Goal: Task Accomplishment & Management: Use online tool/utility

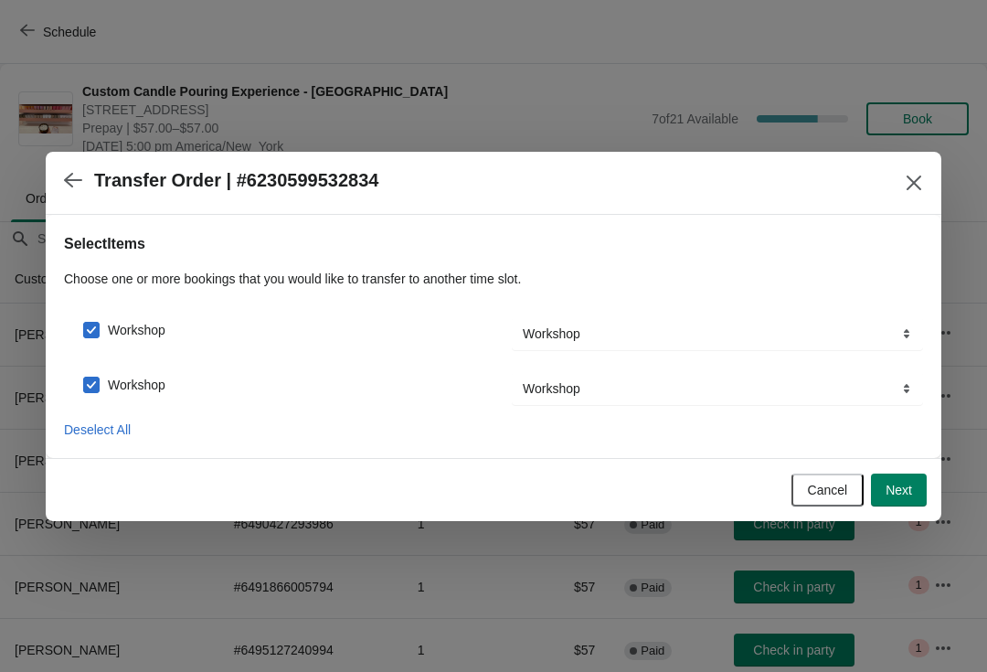
click at [874, 489] on button "Next" at bounding box center [899, 489] width 56 height 33
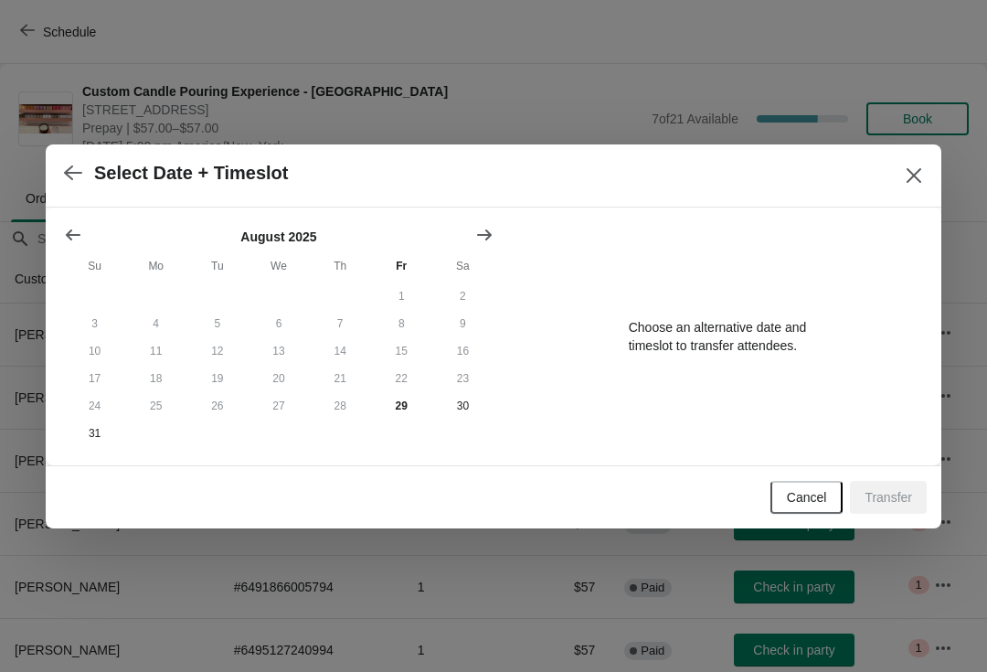
click at [63, 185] on button "button" at bounding box center [73, 173] width 33 height 36
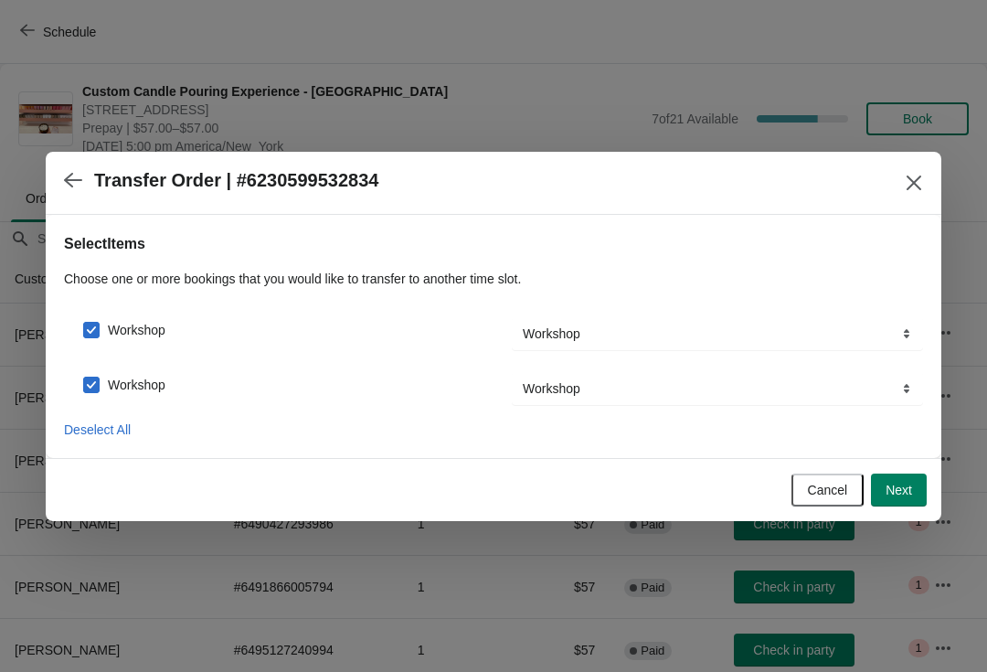
click at [58, 175] on button "button" at bounding box center [73, 181] width 33 height 36
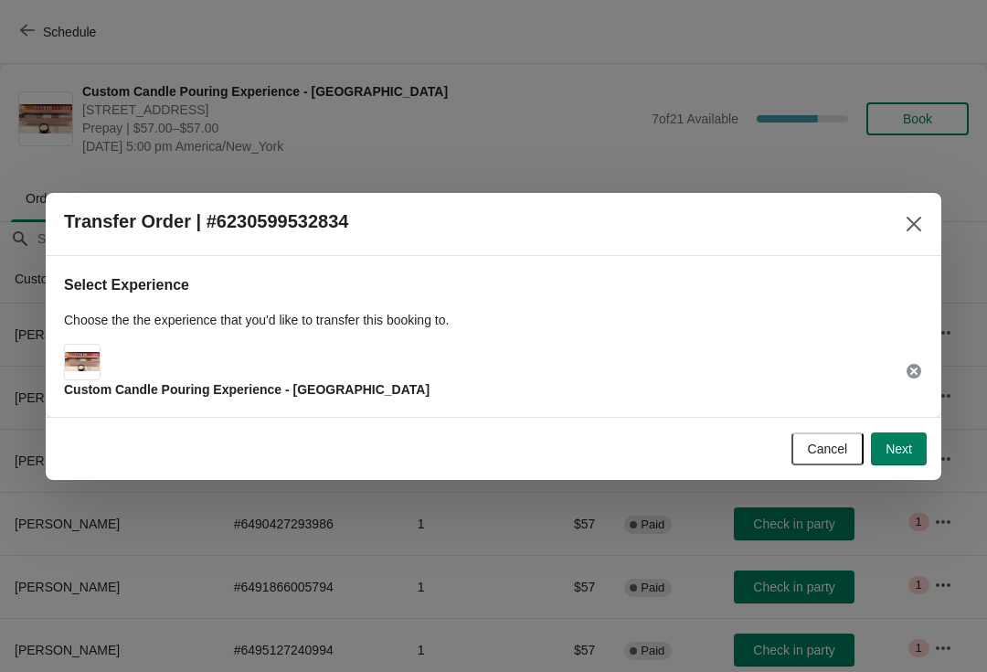
click at [813, 443] on span "Cancel" at bounding box center [828, 448] width 40 height 15
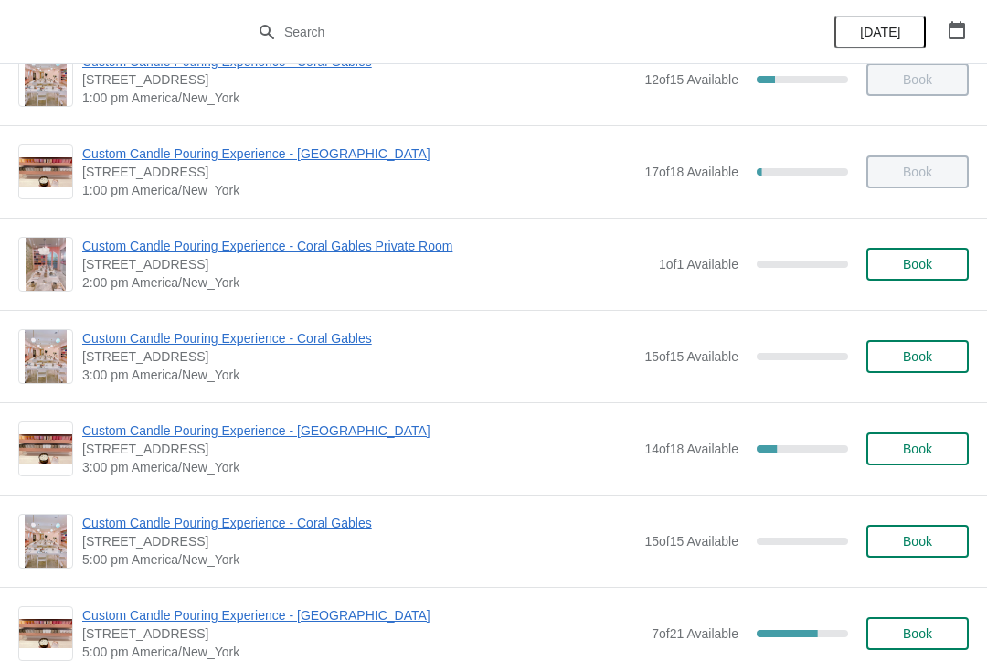
scroll to position [417, 0]
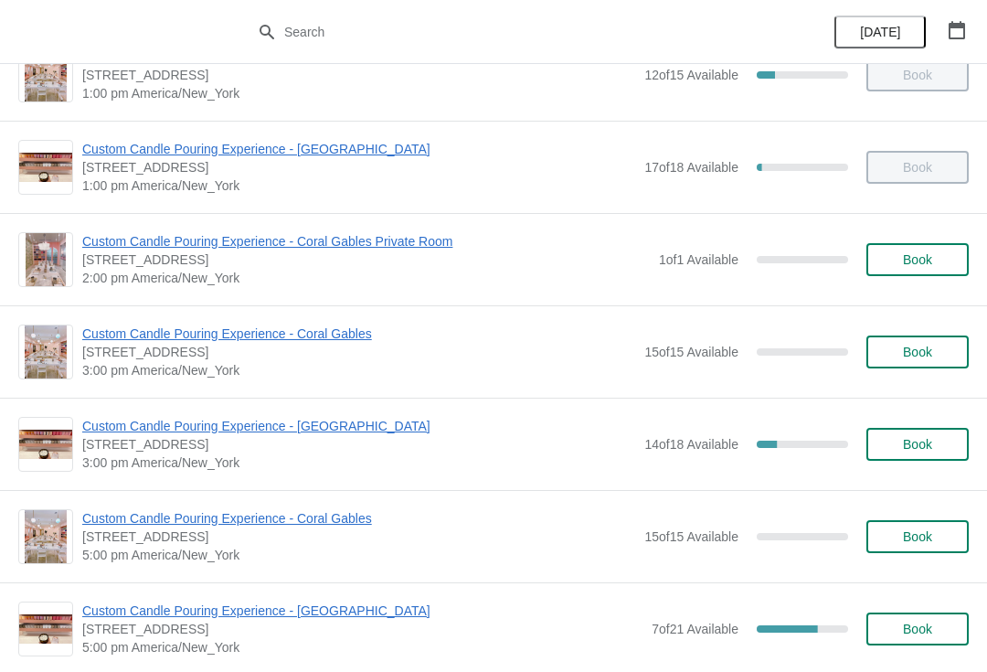
click at [138, 432] on span "Custom Candle Pouring Experience - [GEOGRAPHIC_DATA]" at bounding box center [358, 426] width 553 height 18
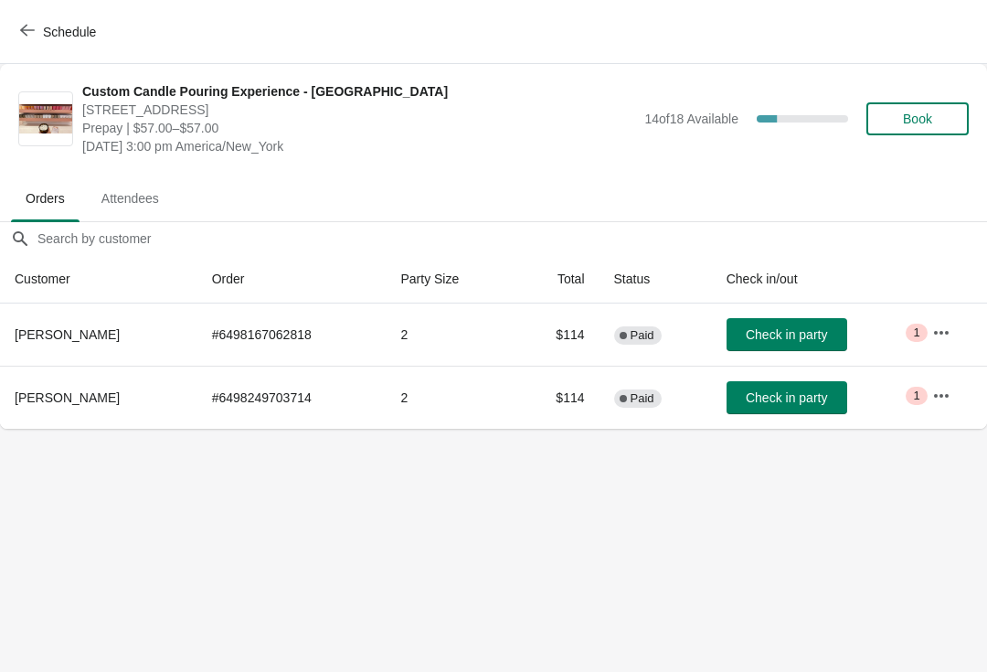
click at [37, 4] on div "Schedule" at bounding box center [493, 32] width 987 height 64
click at [40, 16] on button "Schedule" at bounding box center [59, 32] width 101 height 33
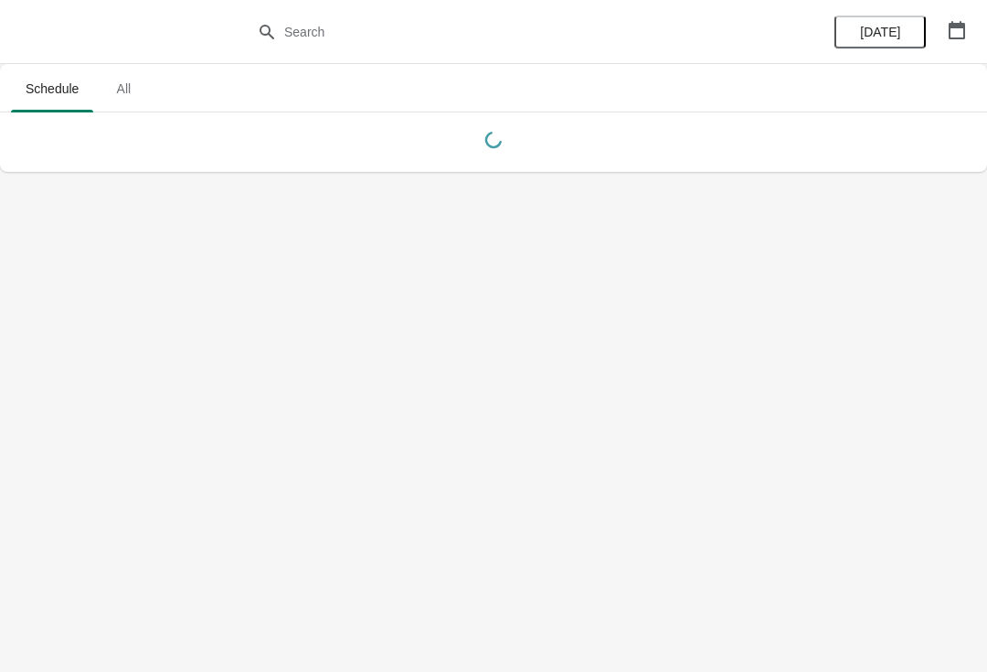
click at [926, 33] on button "Today" at bounding box center [879, 32] width 91 height 33
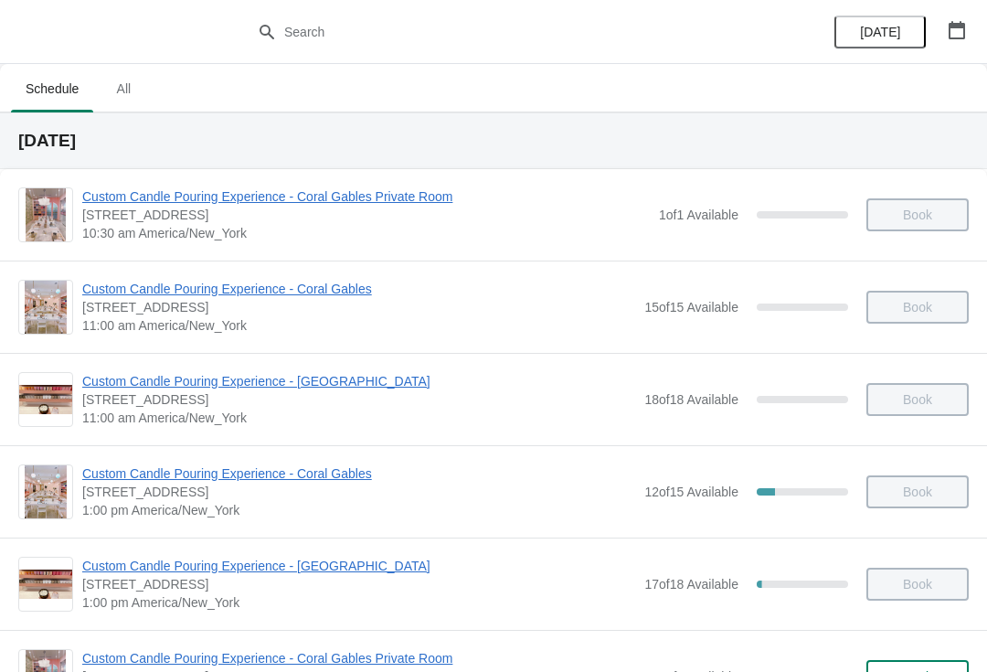
click at [953, 21] on icon "button" at bounding box center [957, 30] width 18 height 18
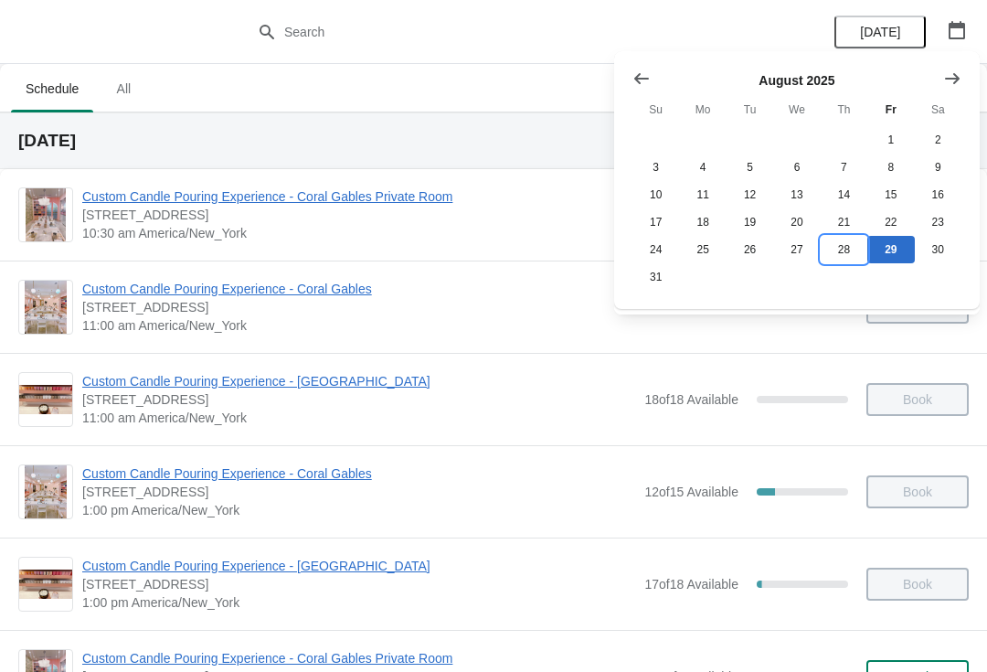
click at [847, 257] on button "28" at bounding box center [844, 249] width 47 height 27
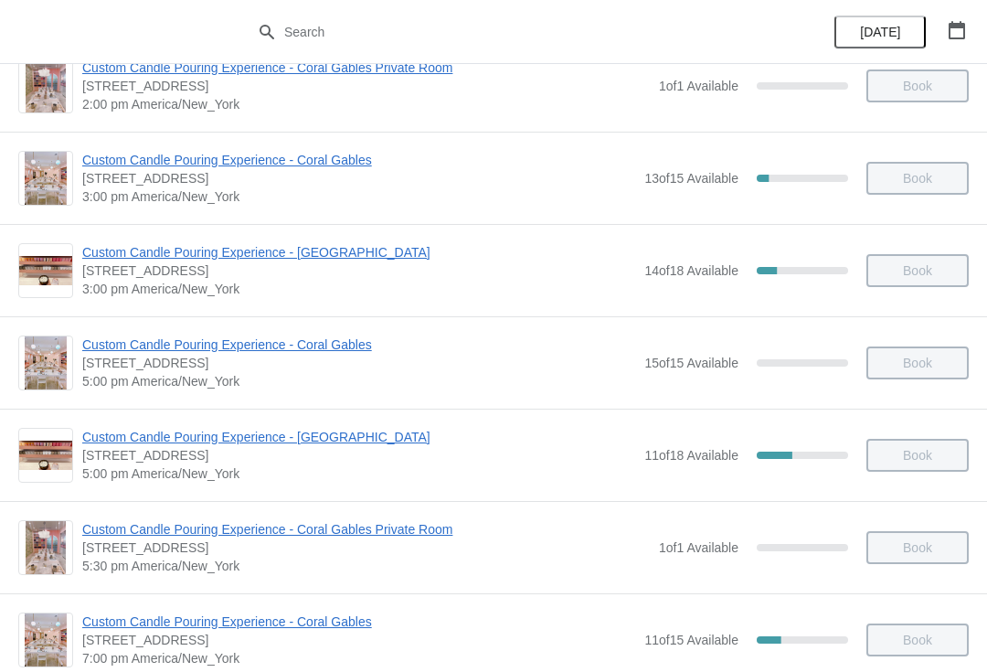
scroll to position [475, 0]
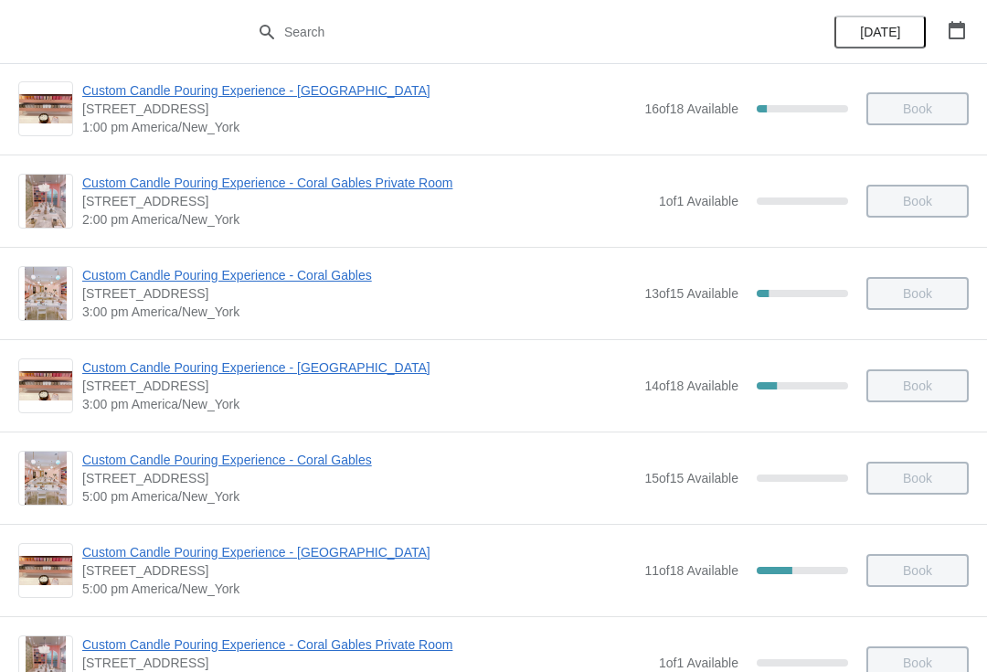
click at [128, 370] on span "Custom Candle Pouring Experience - [GEOGRAPHIC_DATA]" at bounding box center [358, 367] width 553 height 18
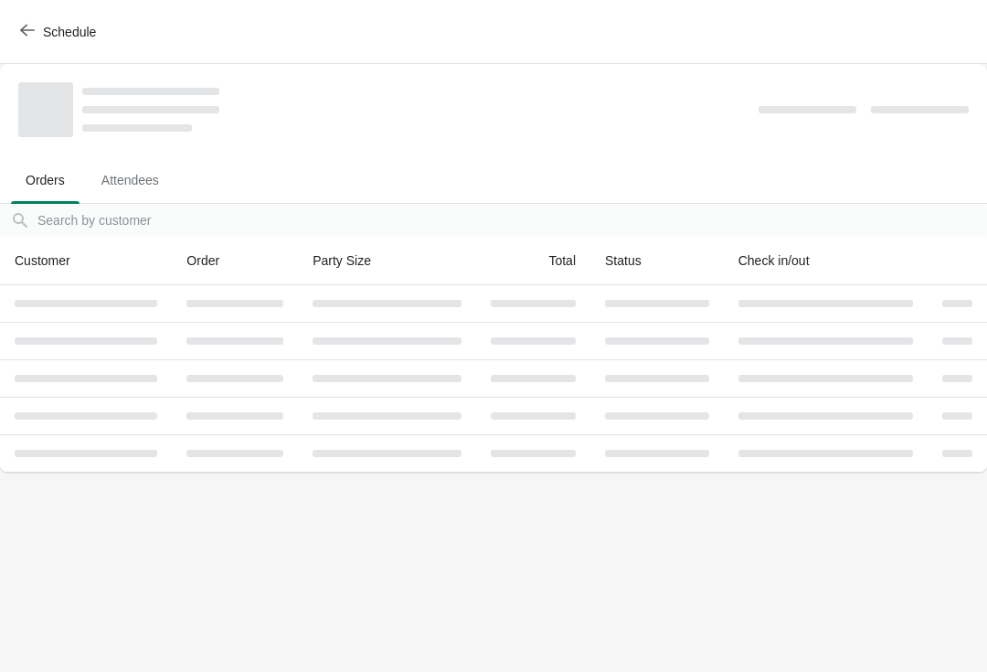
scroll to position [0, 0]
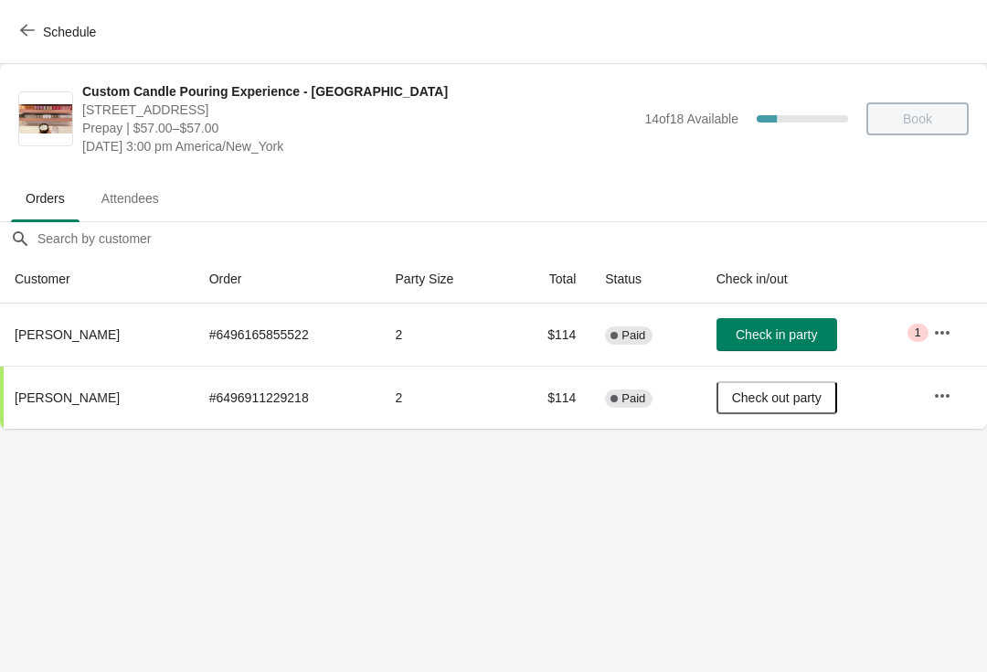
click at [944, 343] on button "button" at bounding box center [942, 332] width 33 height 33
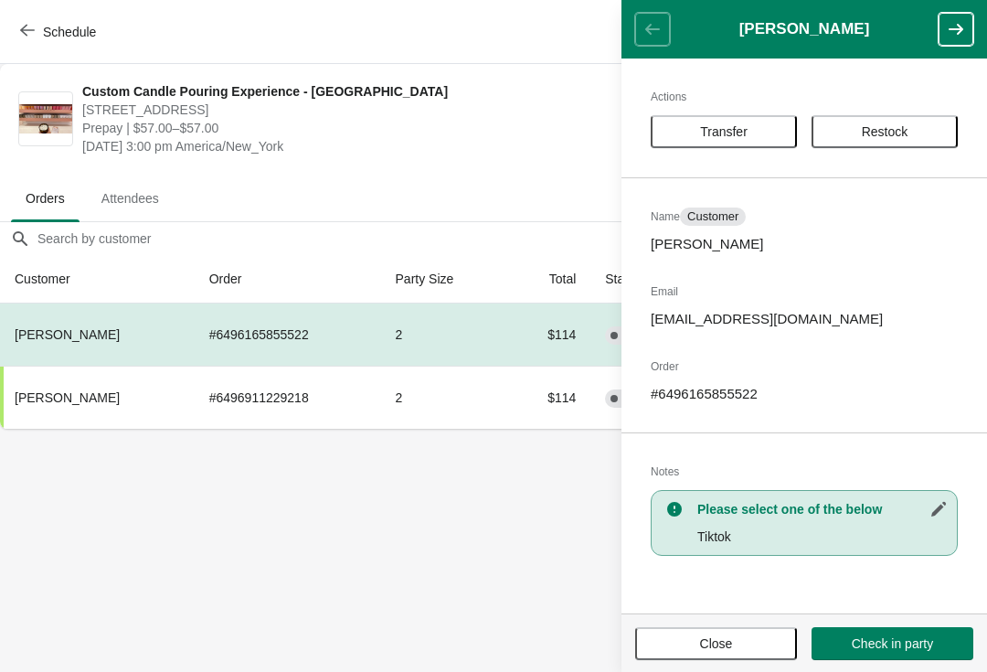
click at [715, 144] on button "Transfer" at bounding box center [724, 131] width 146 height 33
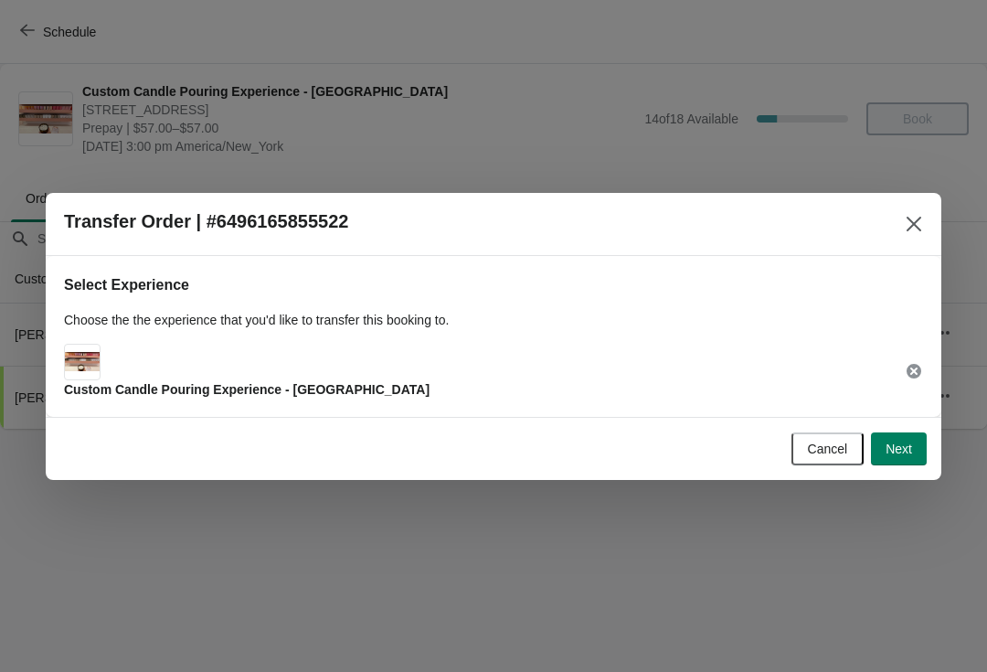
click at [892, 451] on span "Next" at bounding box center [899, 448] width 27 height 15
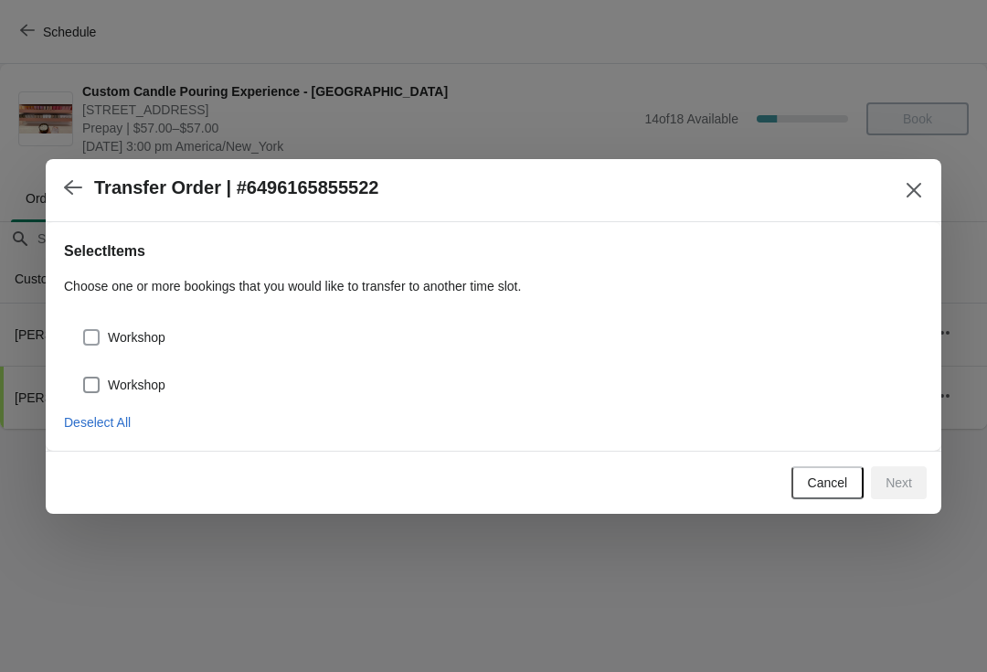
click at [98, 325] on label "Workshop" at bounding box center [123, 337] width 83 height 26
click at [84, 329] on input "Workshop" at bounding box center [83, 329] width 1 height 1
checkbox input "true"
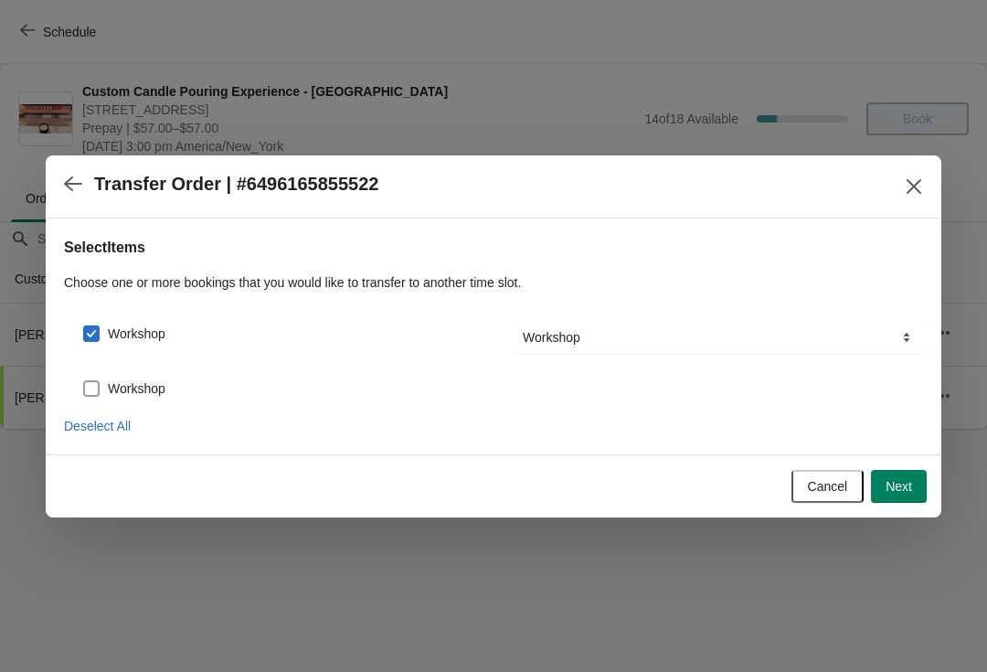
click at [94, 385] on span at bounding box center [91, 388] width 16 height 16
click at [84, 381] on input "Workshop" at bounding box center [83, 380] width 1 height 1
checkbox input "true"
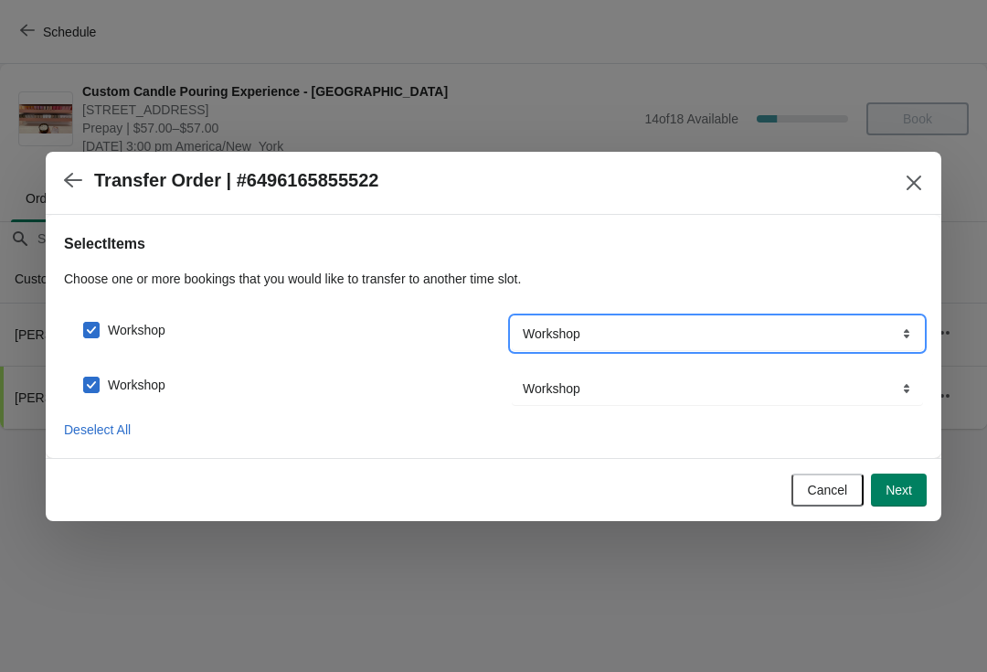
click at [571, 342] on select "Workshop" at bounding box center [717, 333] width 411 height 33
click at [896, 501] on button "Next" at bounding box center [899, 489] width 56 height 33
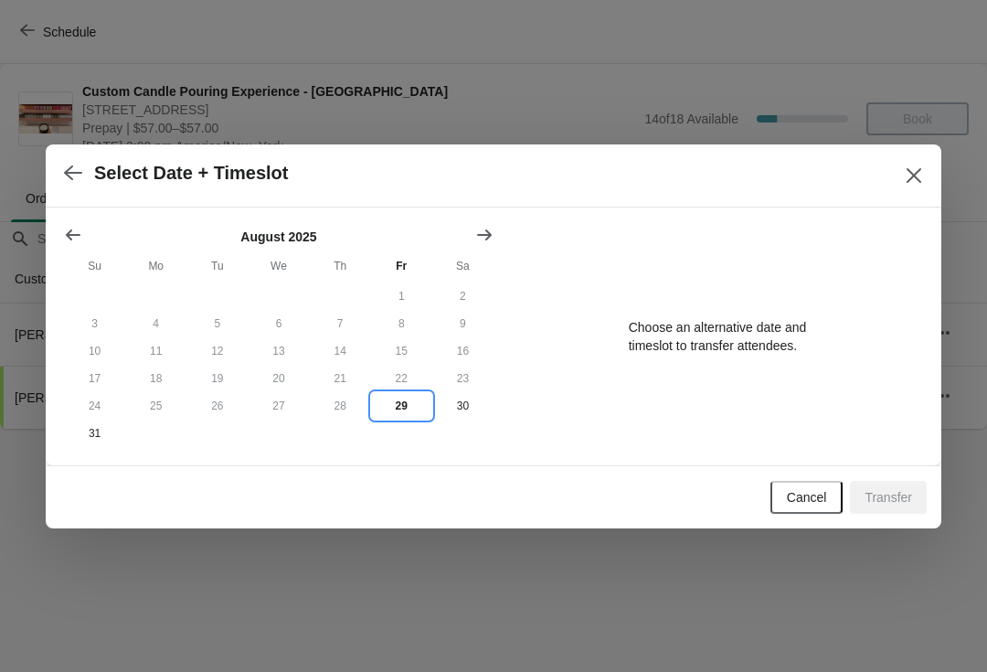
click at [407, 409] on button "29" at bounding box center [401, 405] width 61 height 27
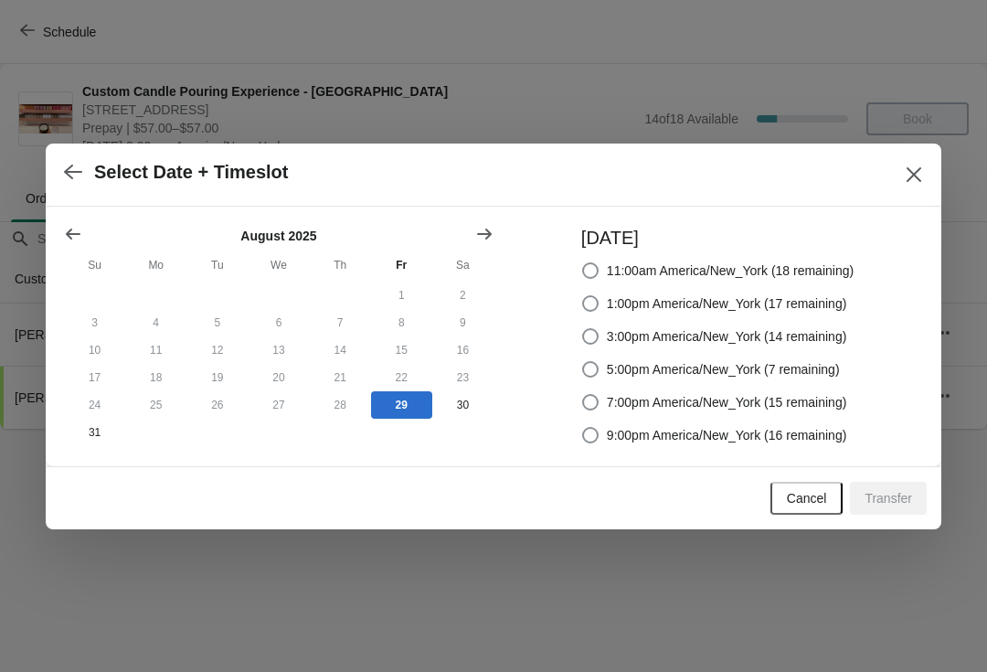
click at [74, 234] on icon "Show previous month, July 2025" at bounding box center [73, 234] width 18 height 18
click at [82, 231] on button "Show previous month, June 2025" at bounding box center [73, 234] width 33 height 33
click at [87, 228] on button "Show previous month, May 2025" at bounding box center [73, 234] width 33 height 33
click at [88, 171] on button "button" at bounding box center [73, 172] width 33 height 36
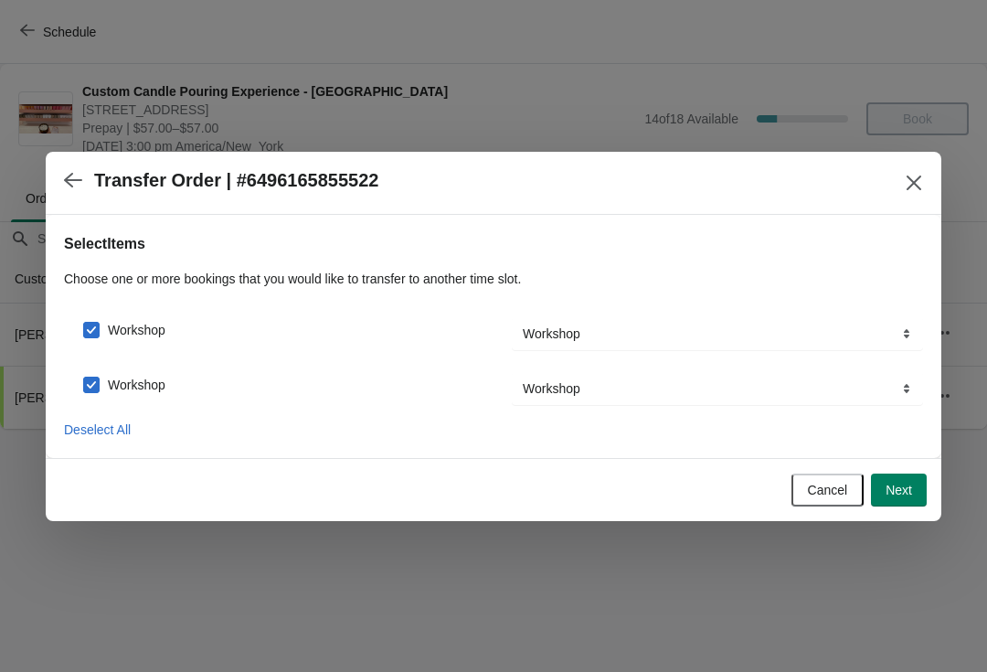
click at [88, 167] on button "button" at bounding box center [73, 181] width 33 height 36
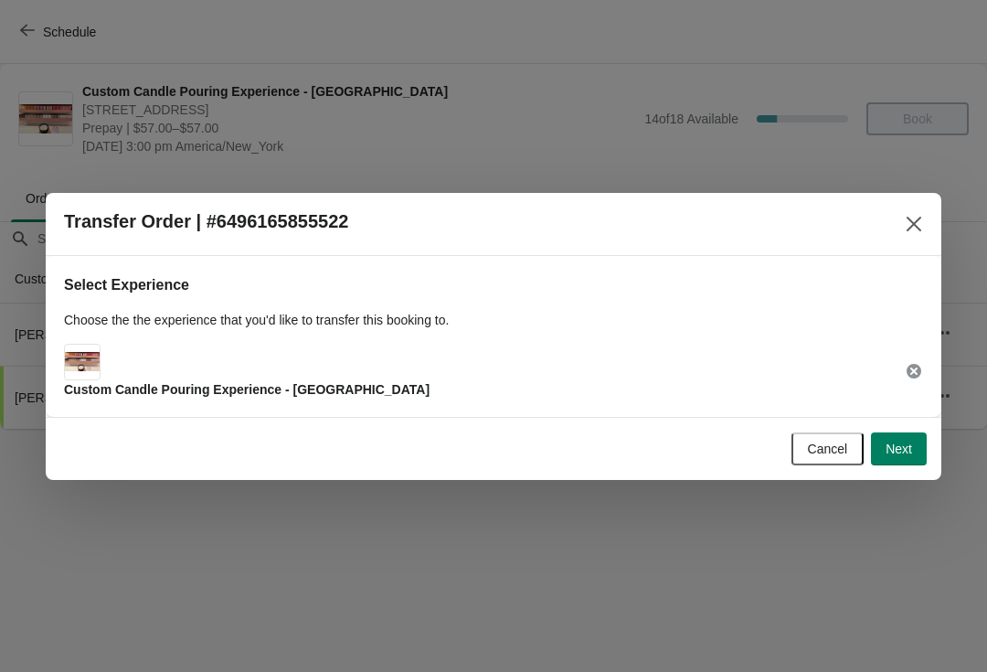
click at [155, 387] on span "Custom Candle Pouring Experience - [GEOGRAPHIC_DATA]" at bounding box center [247, 389] width 366 height 15
click at [202, 395] on span "Custom Candle Pouring Experience - [GEOGRAPHIC_DATA]" at bounding box center [247, 389] width 366 height 15
click at [916, 366] on icon at bounding box center [914, 371] width 15 height 15
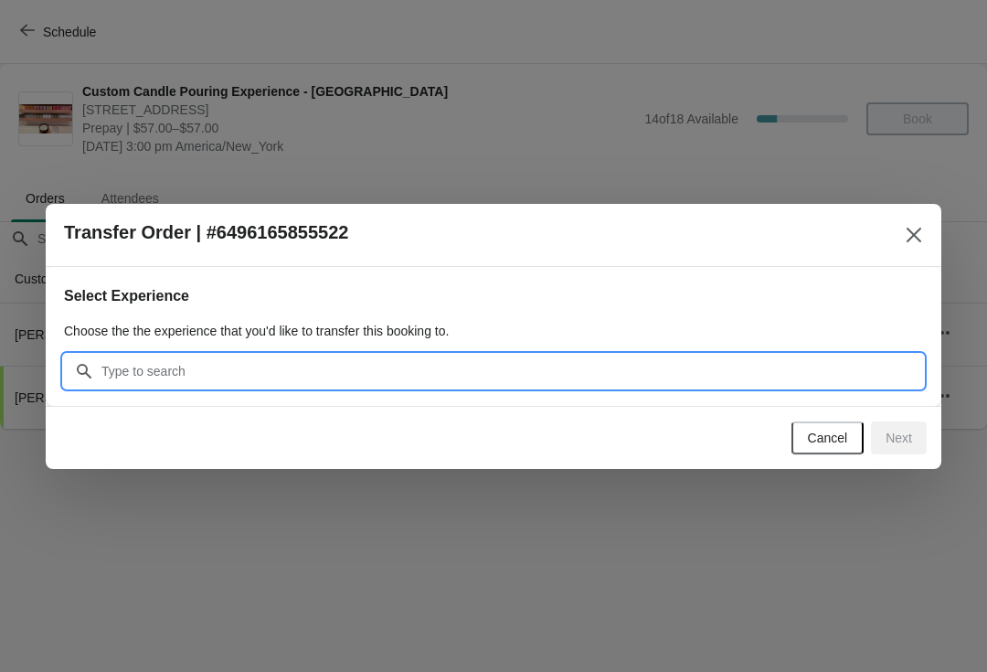
click at [397, 374] on input "Search" at bounding box center [512, 371] width 823 height 33
type input "Cor"
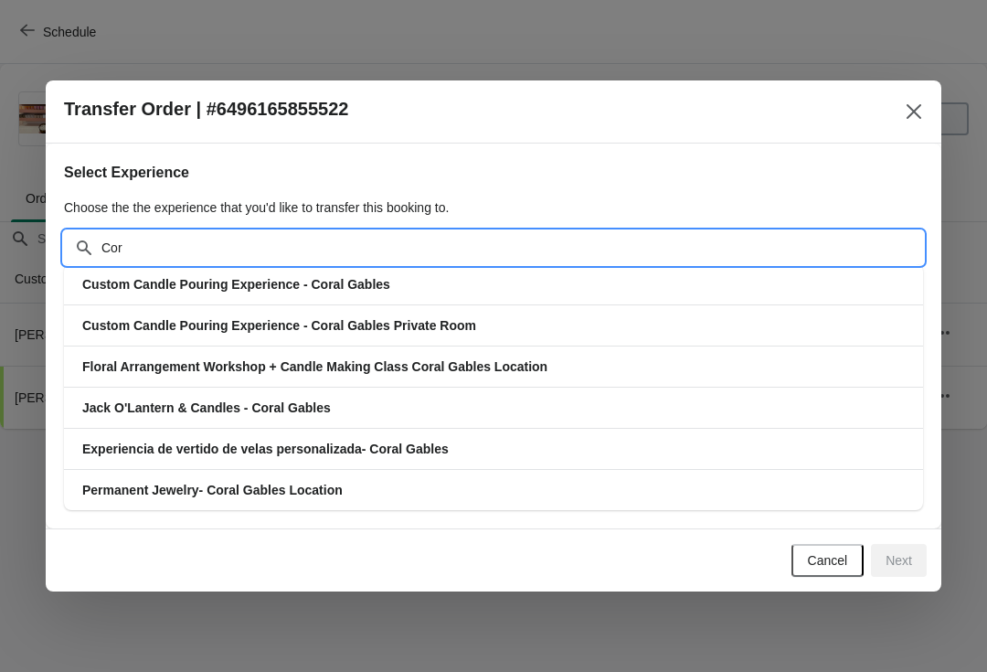
click at [137, 282] on span "Custom Candle Pouring Experience - Coral Gables" at bounding box center [236, 284] width 308 height 15
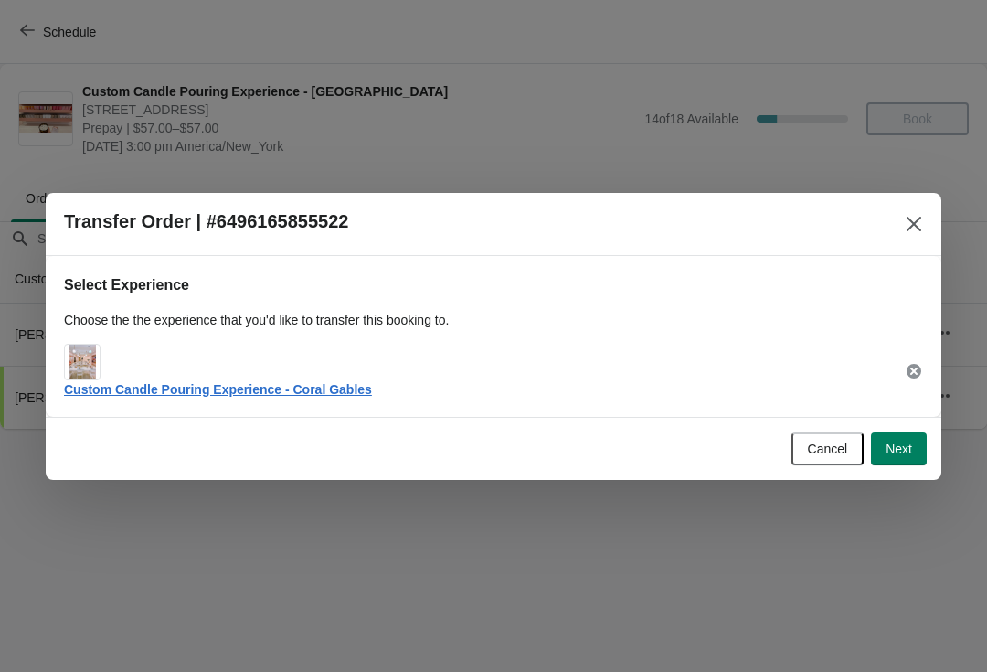
click at [899, 445] on span "Next" at bounding box center [899, 448] width 27 height 15
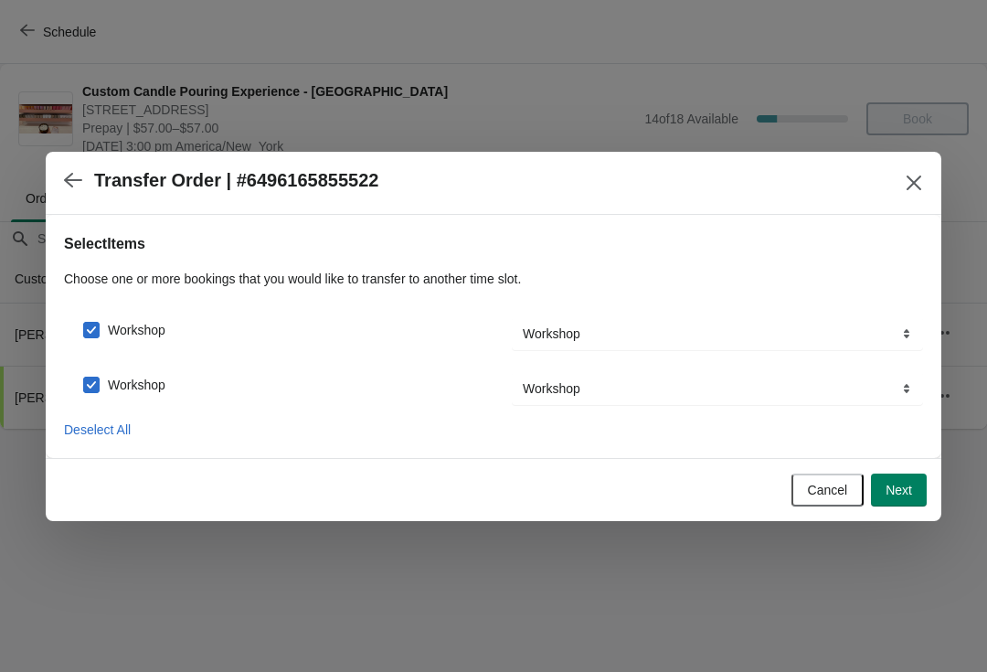
click at [899, 498] on button "Next" at bounding box center [899, 489] width 56 height 33
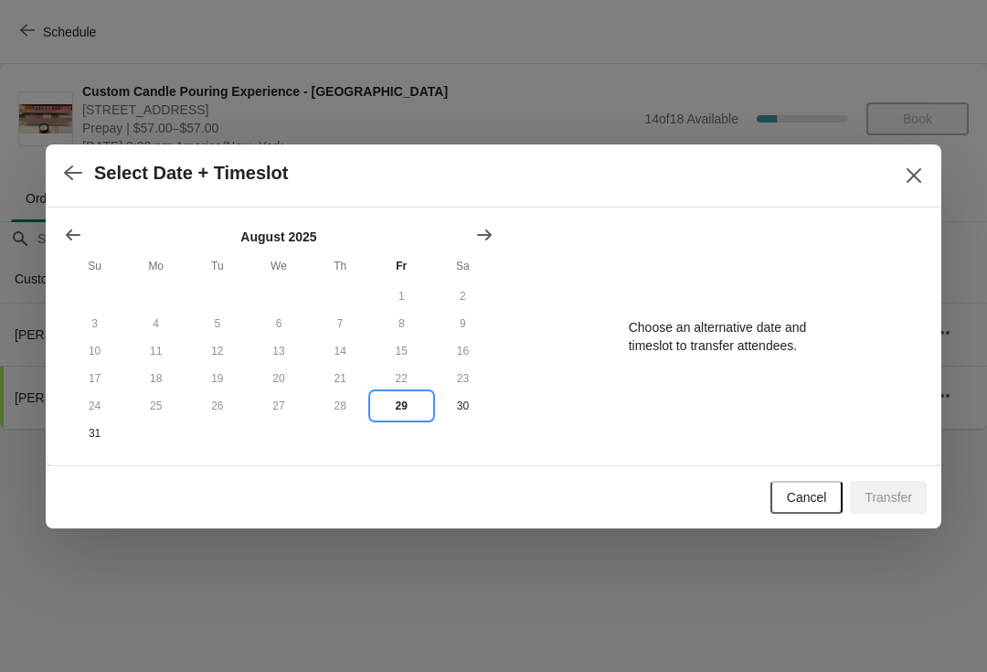
click at [400, 394] on button "29" at bounding box center [401, 405] width 61 height 27
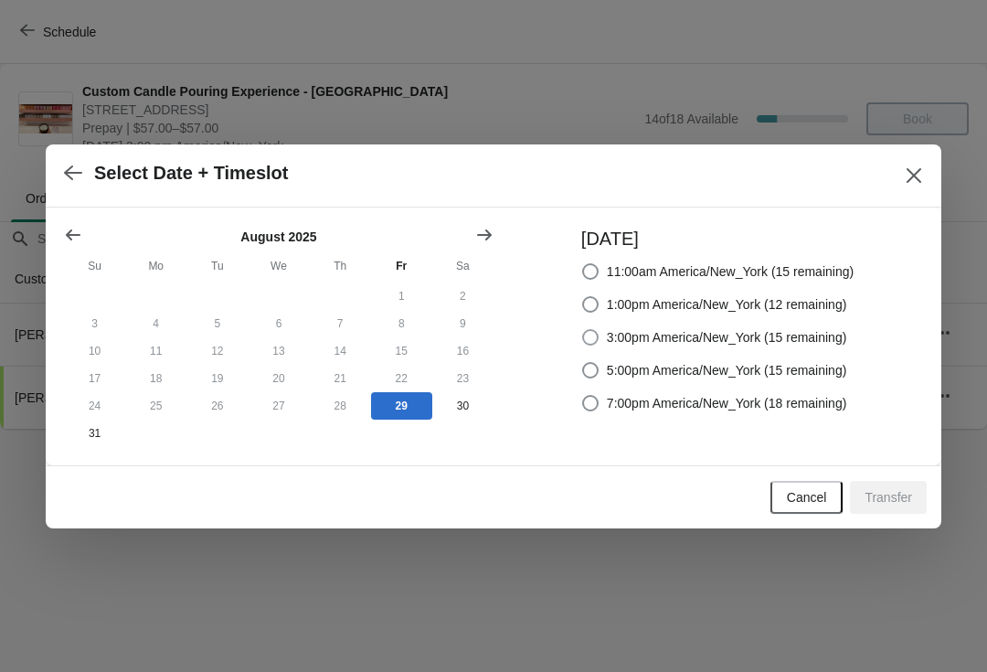
click at [590, 332] on span at bounding box center [590, 337] width 16 height 16
click at [583, 330] on input "3:00pm America/New_York (15 remaining)" at bounding box center [582, 329] width 1 height 1
radio input "true"
click at [868, 514] on button "Transfer" at bounding box center [888, 497] width 77 height 33
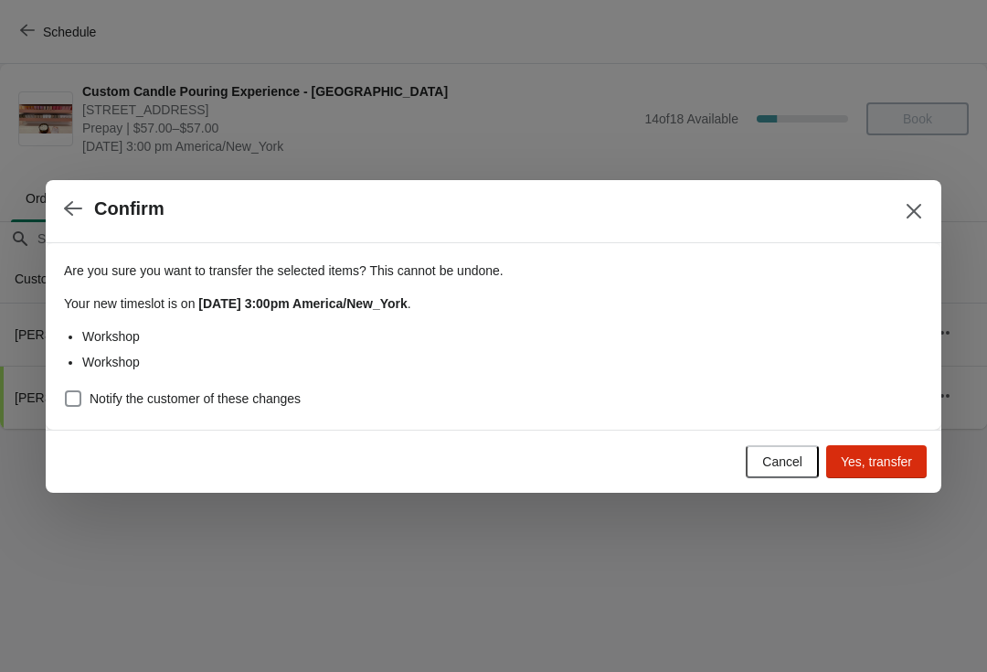
click at [169, 395] on span "Notify the customer of these changes" at bounding box center [195, 398] width 211 height 18
click at [66, 391] on input "Notify the customer of these changes" at bounding box center [65, 390] width 1 height 1
checkbox input "true"
click at [872, 460] on span "Yes, transfer" at bounding box center [876, 461] width 71 height 15
